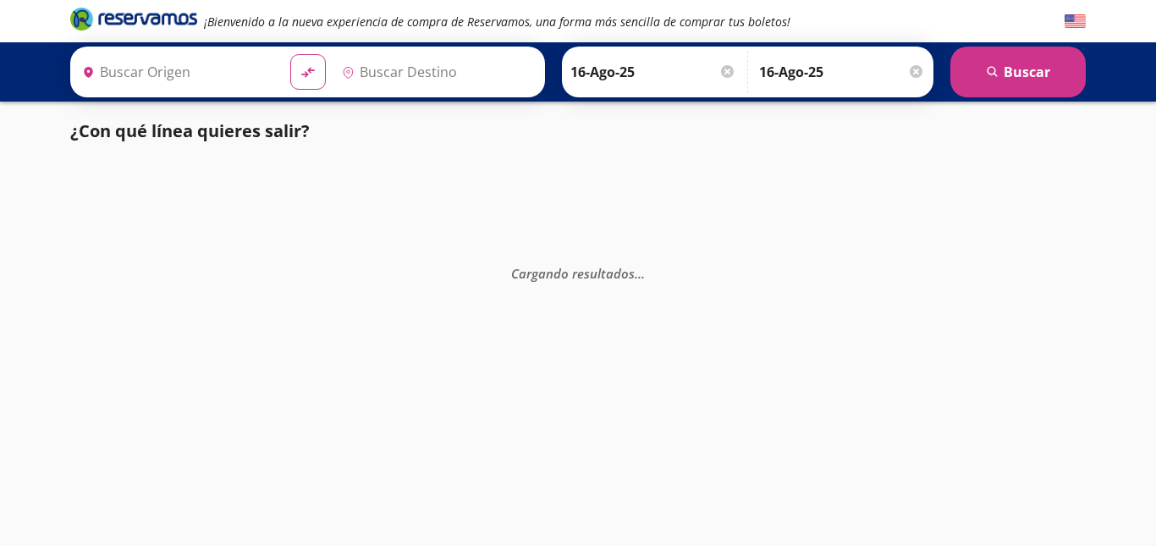
type input "[GEOGRAPHIC_DATA], [GEOGRAPHIC_DATA]"
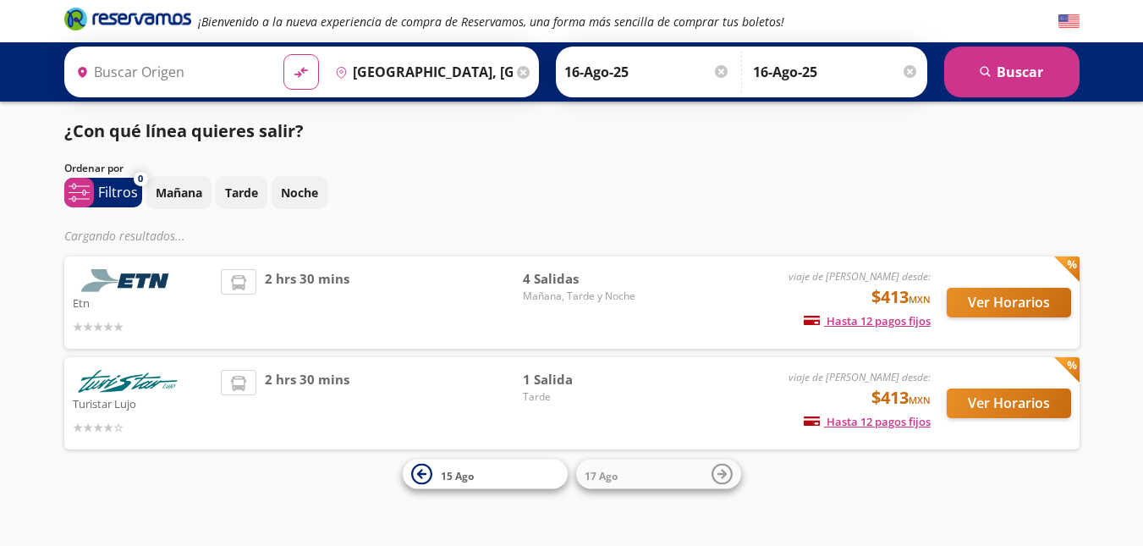
type input "[GEOGRAPHIC_DATA][PERSON_NAME], [GEOGRAPHIC_DATA]"
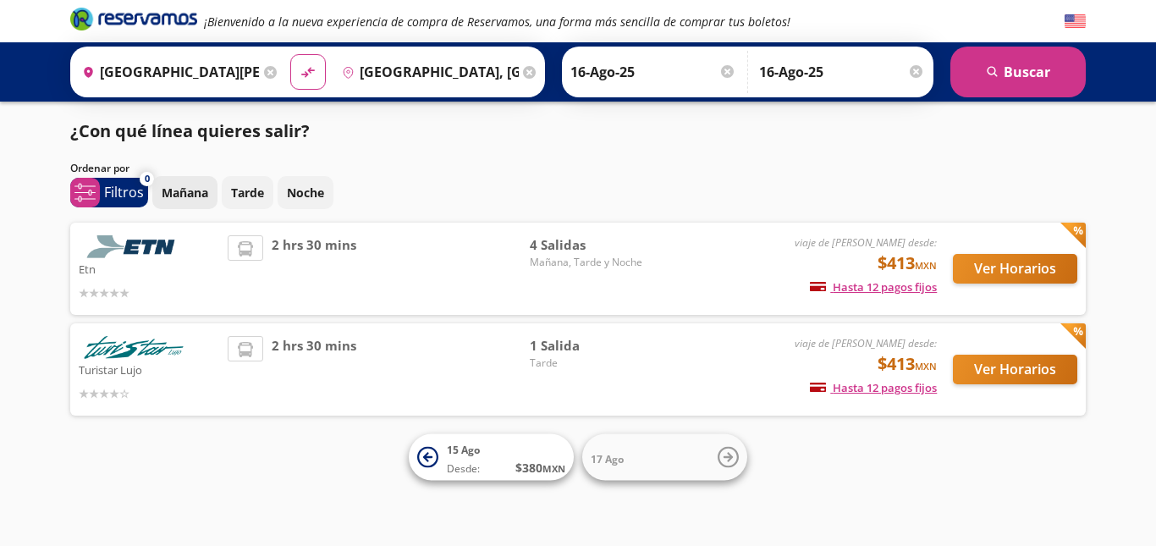
click at [173, 192] on p "Mañana" at bounding box center [185, 193] width 47 height 18
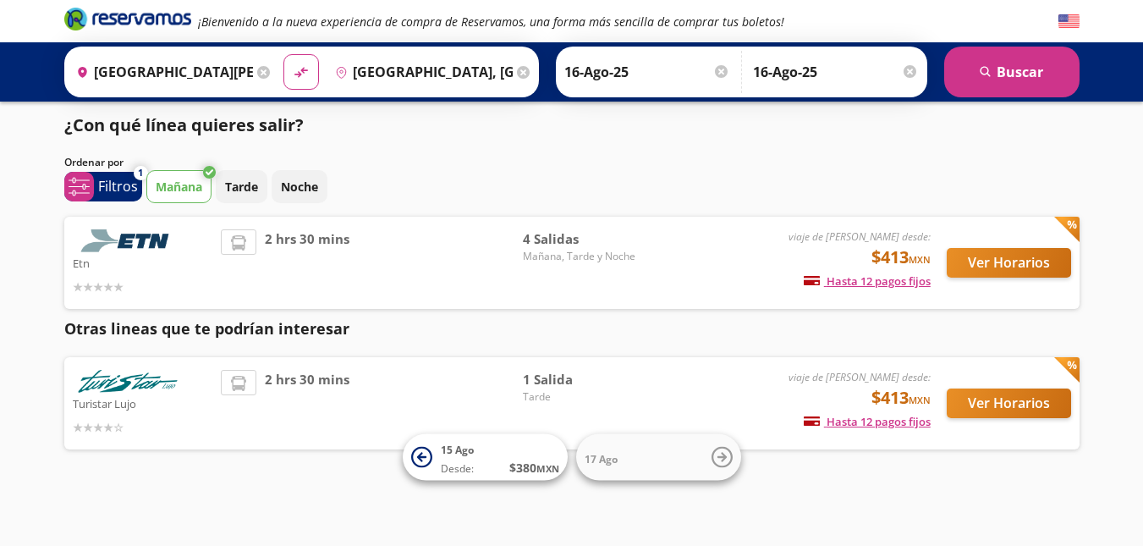
scroll to position [7, 0]
click at [1009, 394] on button "Ver Horarios" at bounding box center [1009, 403] width 124 height 30
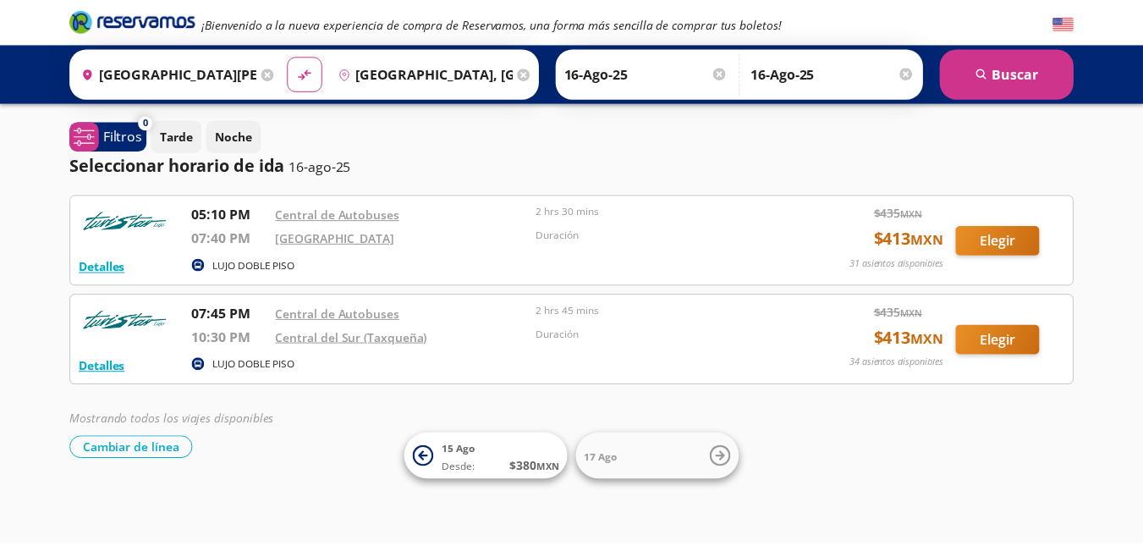
scroll to position [7, 0]
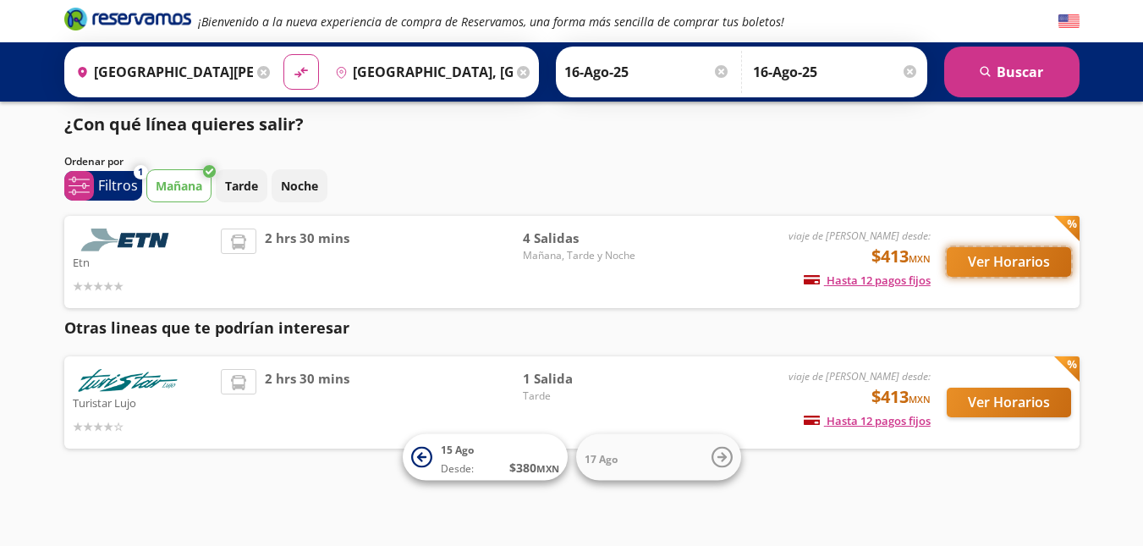
click at [1003, 258] on button "Ver Horarios" at bounding box center [1009, 262] width 124 height 30
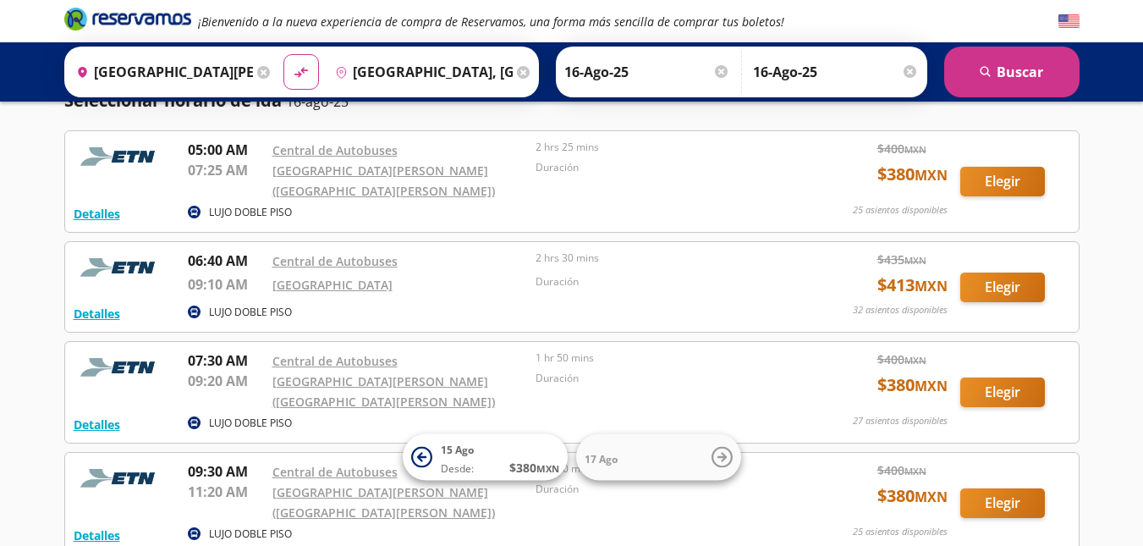
scroll to position [113, 0]
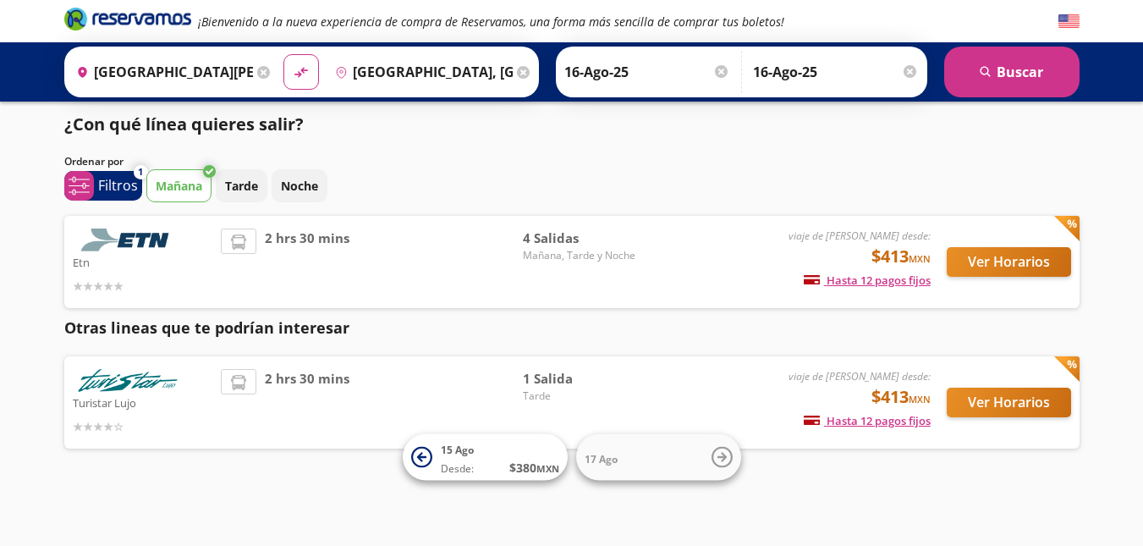
scroll to position [7, 0]
